Goal: Transaction & Acquisition: Book appointment/travel/reservation

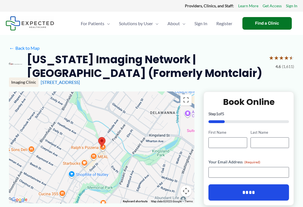
click at [228, 23] on span "Register" at bounding box center [224, 24] width 16 height 20
click at [65, 82] on link "20 High St #1, Nutley, NJ" at bounding box center [60, 82] width 39 height 5
click at [270, 3] on link "Get Access" at bounding box center [271, 5] width 19 height 7
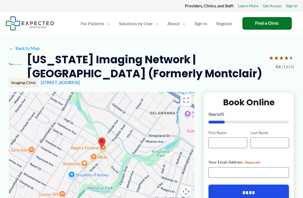
scroll to position [9, 0]
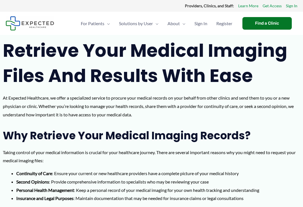
click at [202, 22] on span "Sign In" at bounding box center [200, 24] width 13 height 20
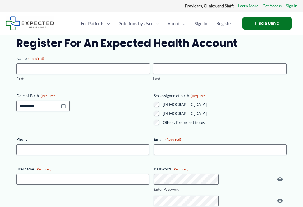
click at [190, 20] on link "Sign In" at bounding box center [201, 24] width 22 height 20
